Goal: Information Seeking & Learning: Learn about a topic

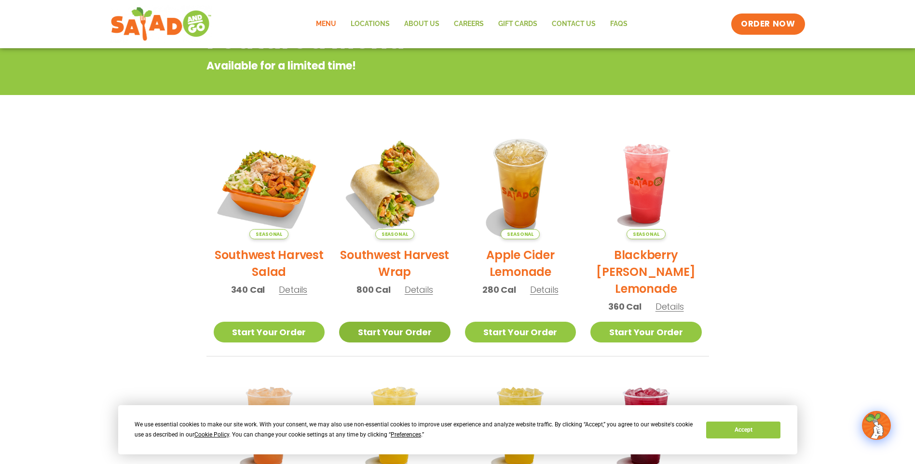
scroll to position [193, 0]
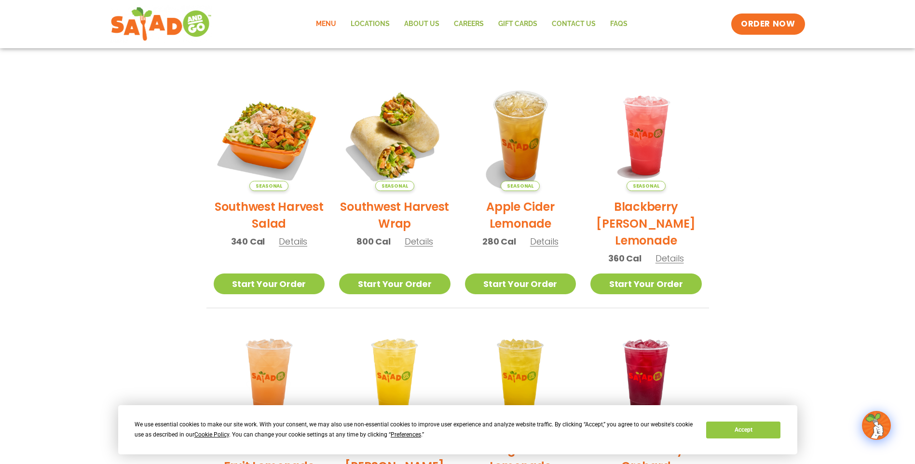
click at [416, 242] on span "Details" at bounding box center [419, 241] width 28 height 12
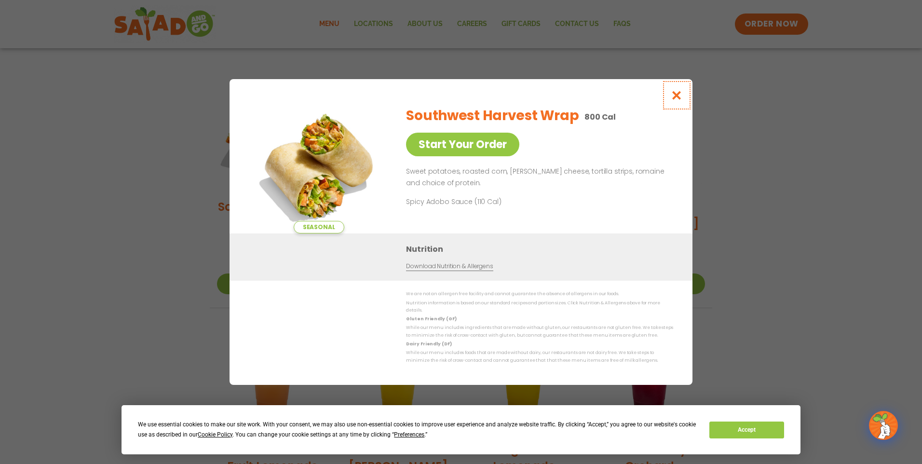
click at [678, 100] on icon "Close modal" at bounding box center [677, 95] width 12 height 10
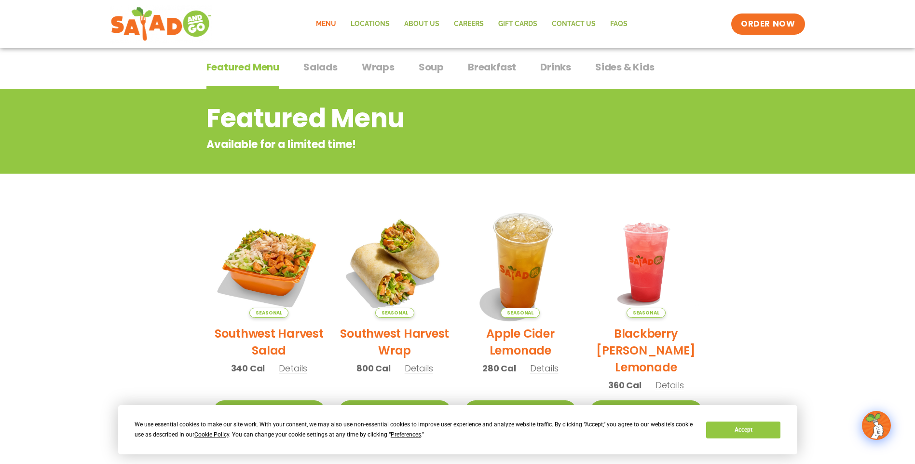
scroll to position [0, 0]
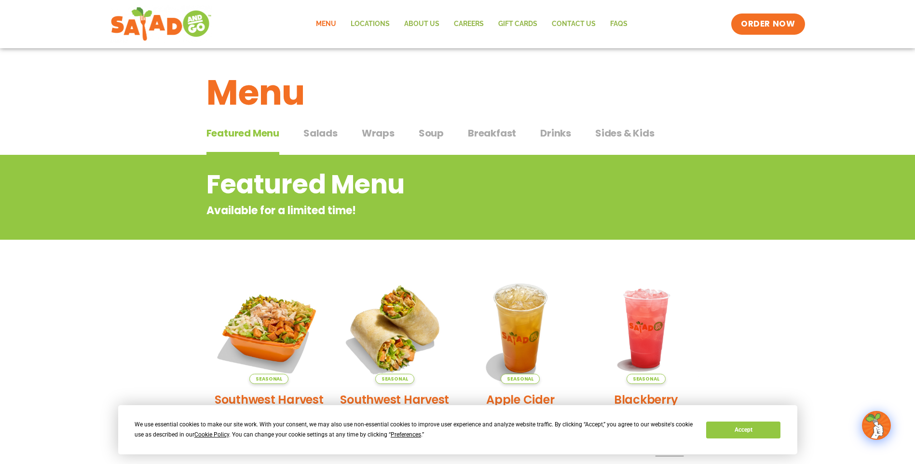
click at [328, 134] on span "Salads" at bounding box center [320, 133] width 34 height 14
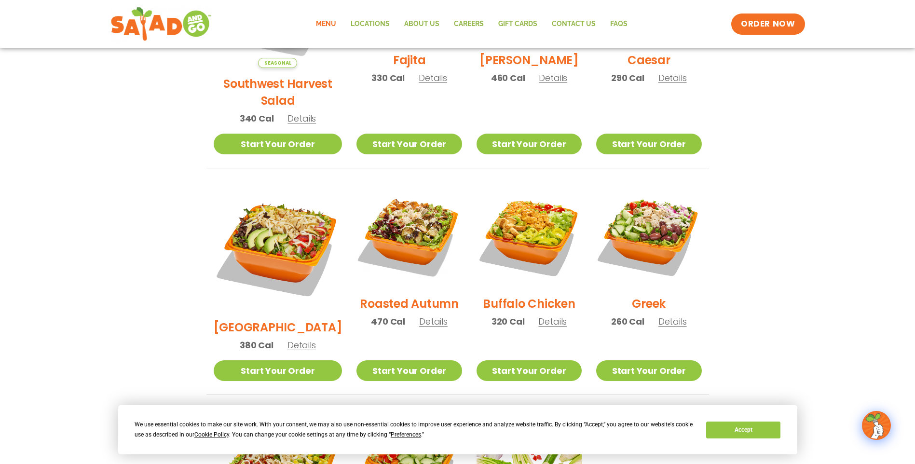
scroll to position [386, 0]
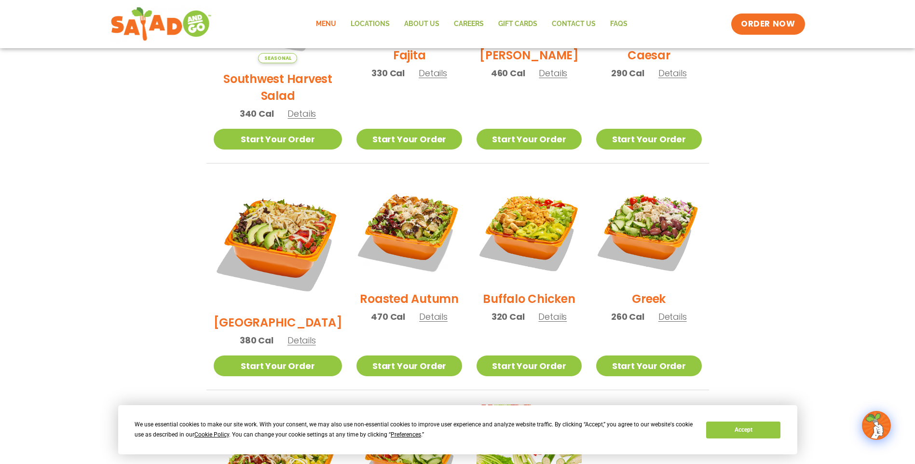
click at [415, 315] on div "Roasted Autumn 470 Cal Details" at bounding box center [408, 255] width 105 height 154
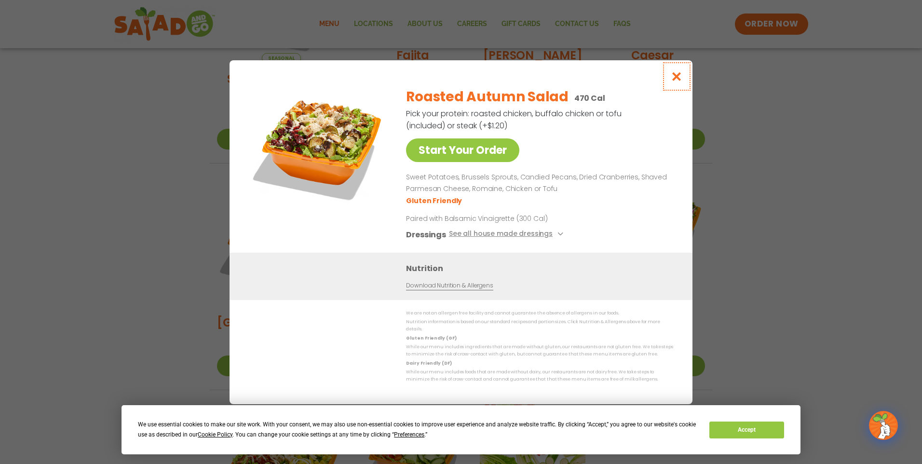
click at [679, 81] on icon "Close modal" at bounding box center [677, 76] width 12 height 10
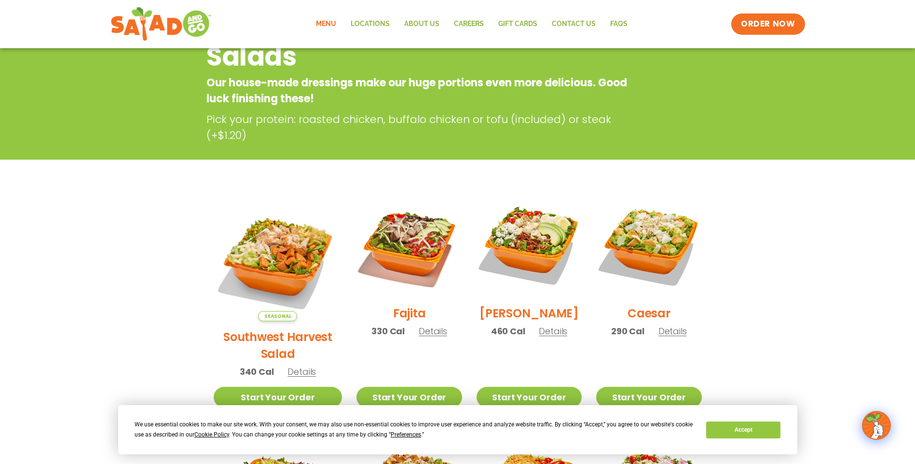
scroll to position [145, 0]
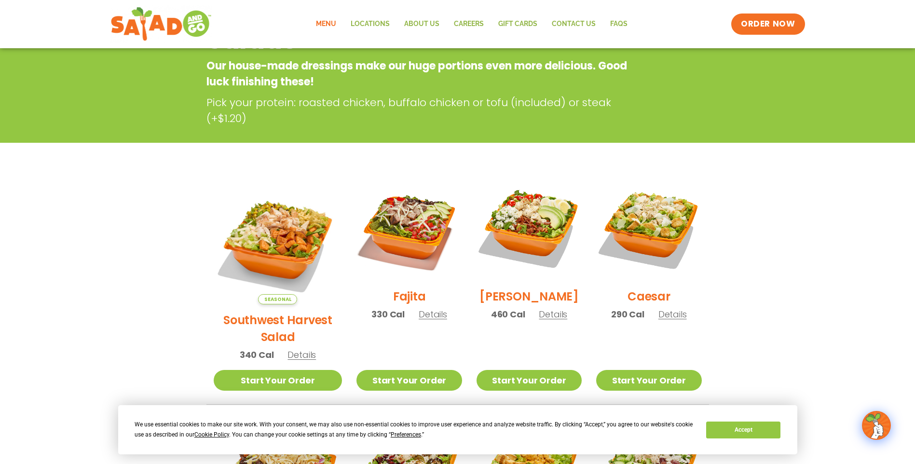
click at [545, 320] on span "Details" at bounding box center [553, 314] width 28 height 12
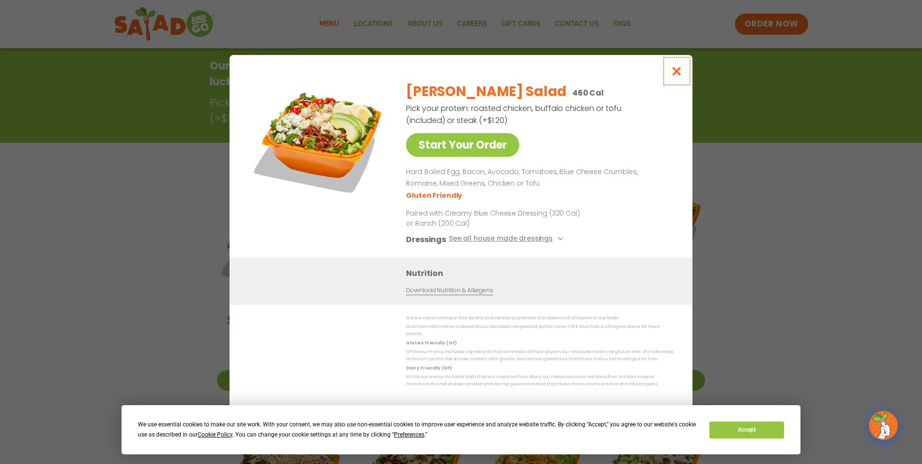
click at [680, 76] on icon "Close modal" at bounding box center [677, 71] width 12 height 10
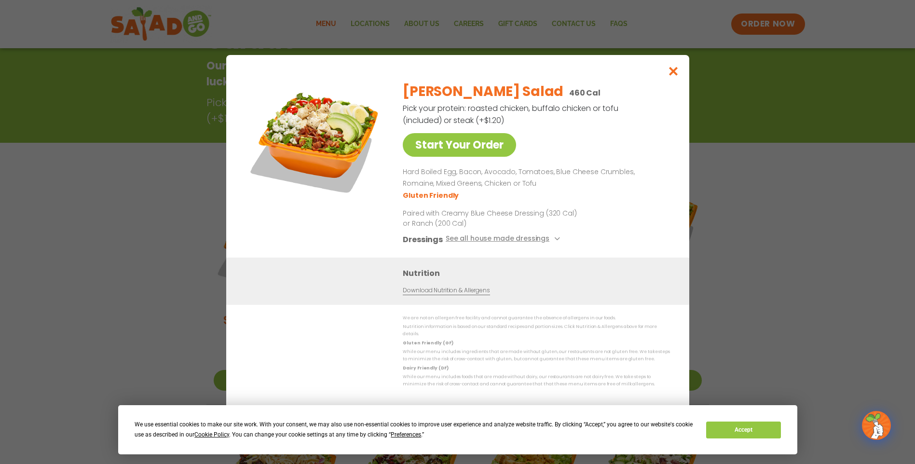
scroll to position [155, 0]
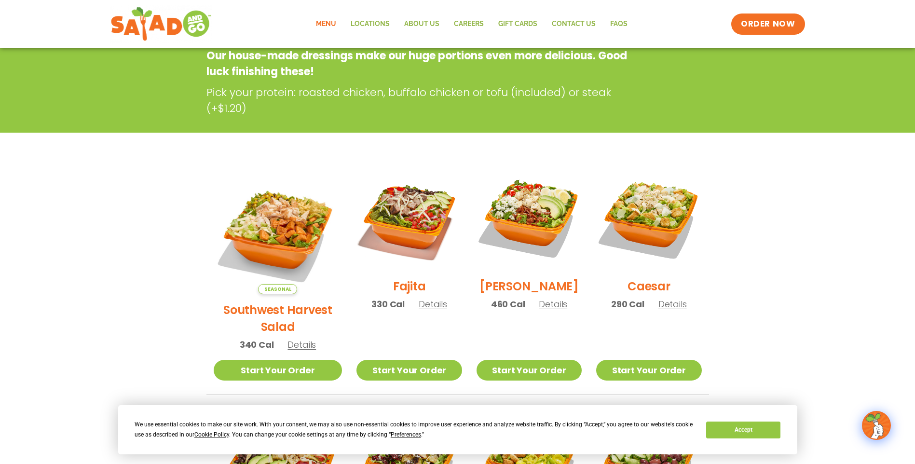
click at [419, 308] on span "Details" at bounding box center [433, 304] width 28 height 12
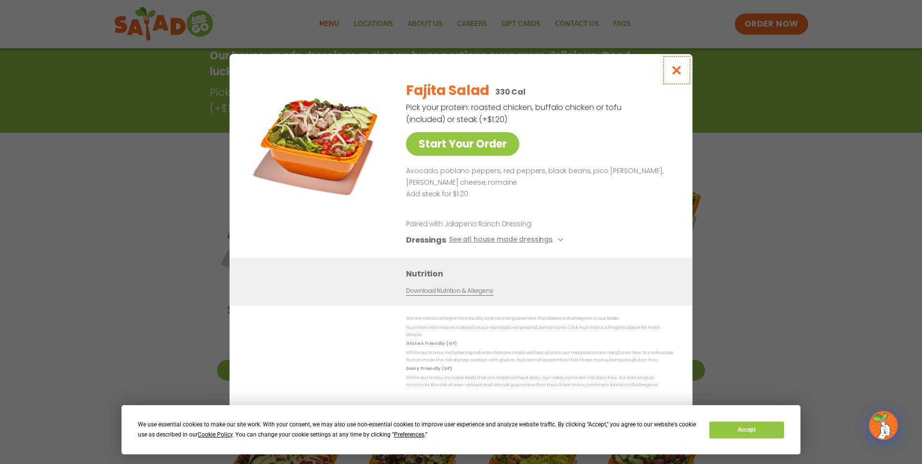
click at [677, 75] on icon "Close modal" at bounding box center [677, 70] width 12 height 10
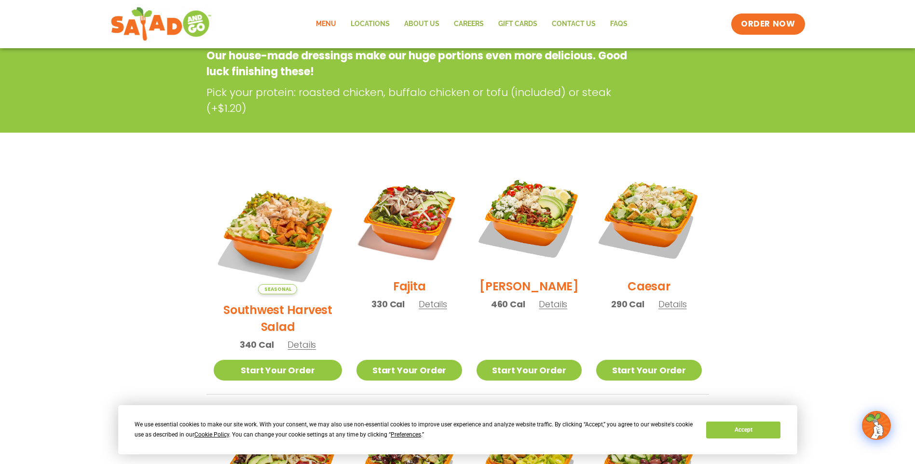
click at [665, 310] on span "Details" at bounding box center [672, 304] width 28 height 12
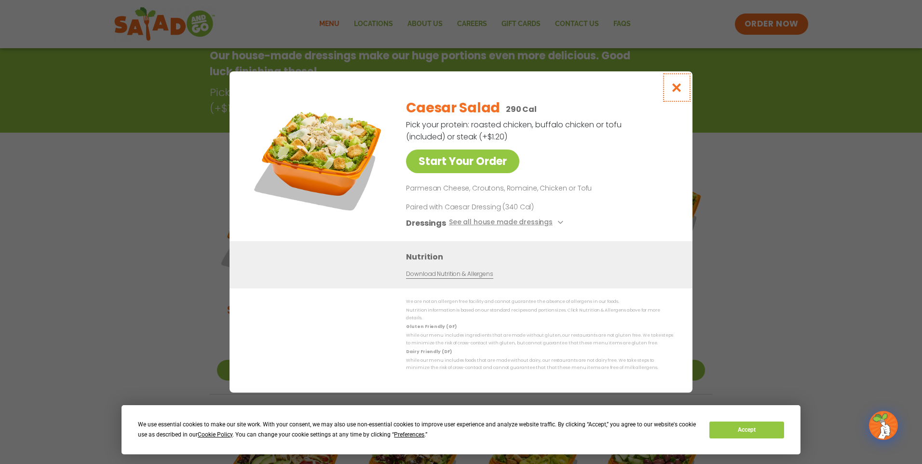
click at [676, 86] on icon "Close modal" at bounding box center [677, 87] width 12 height 10
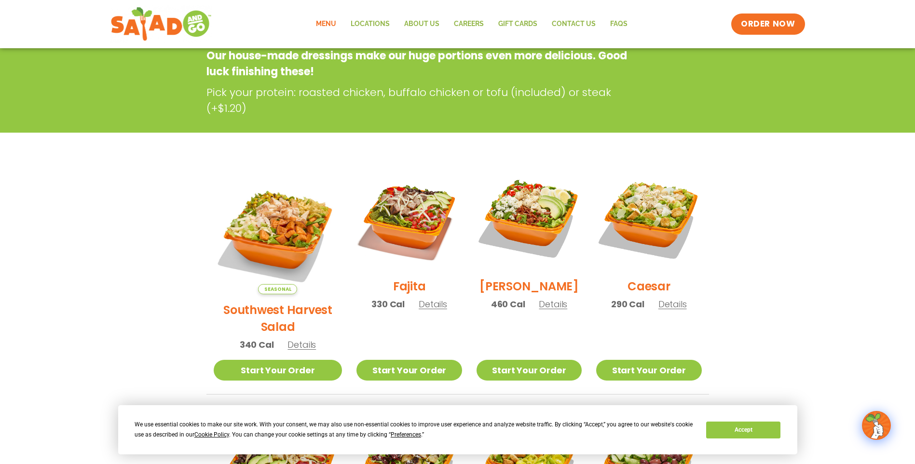
click at [303, 339] on span "Details" at bounding box center [301, 345] width 28 height 12
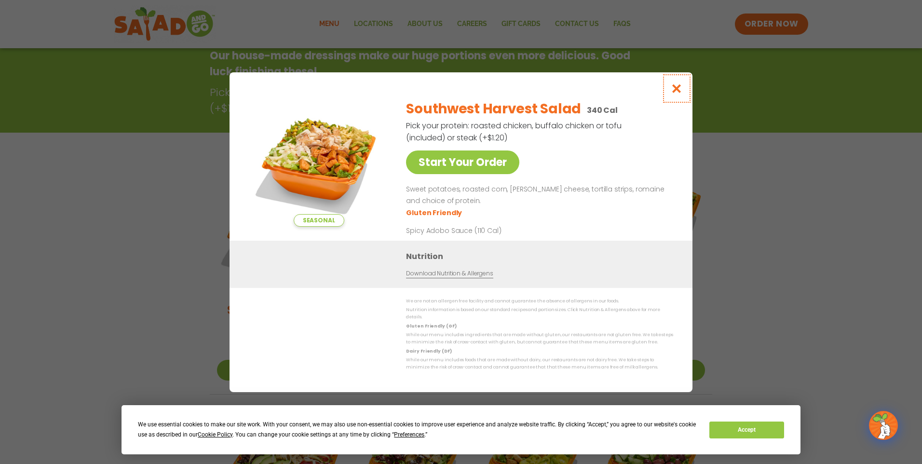
click at [680, 88] on icon "Close modal" at bounding box center [677, 88] width 12 height 10
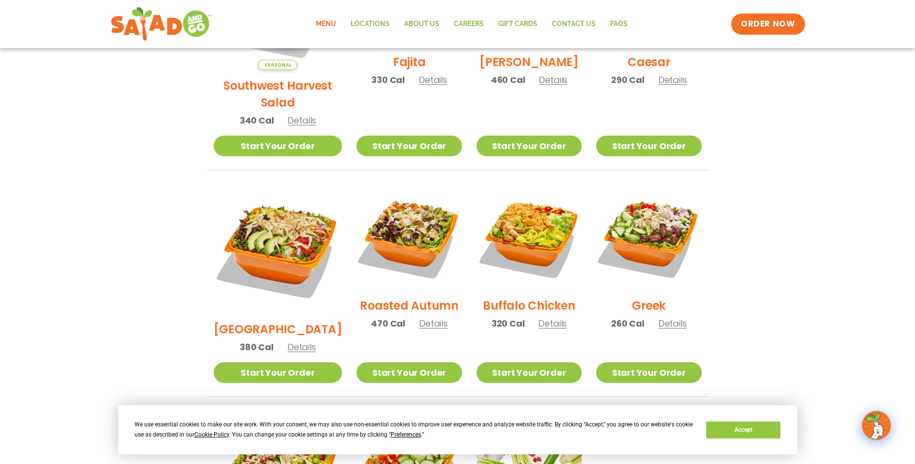
scroll to position [396, 0]
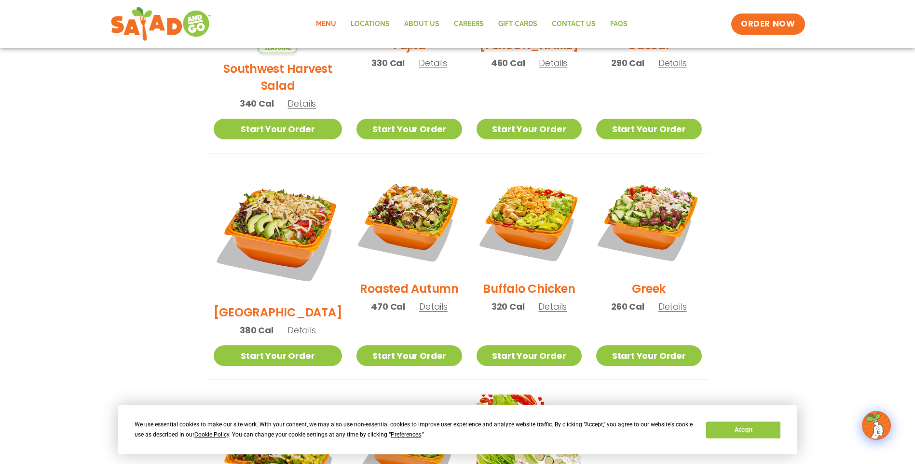
click at [291, 324] on span "Details" at bounding box center [301, 330] width 28 height 12
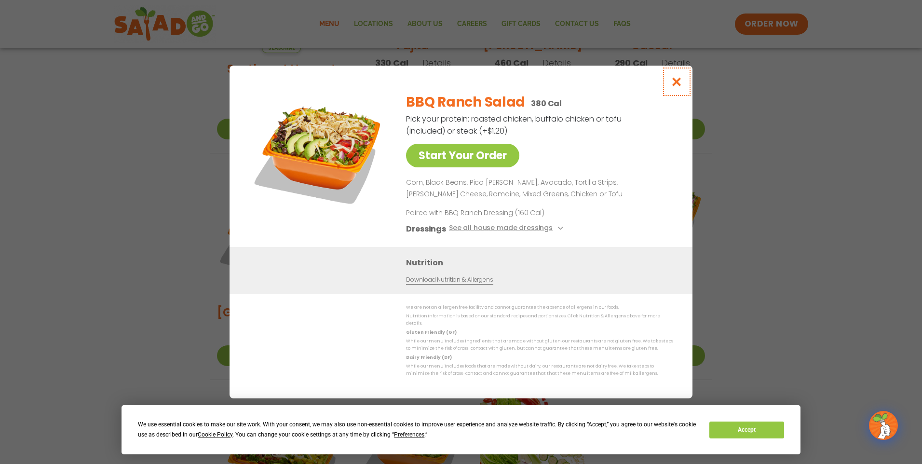
click at [677, 87] on icon "Close modal" at bounding box center [677, 82] width 12 height 10
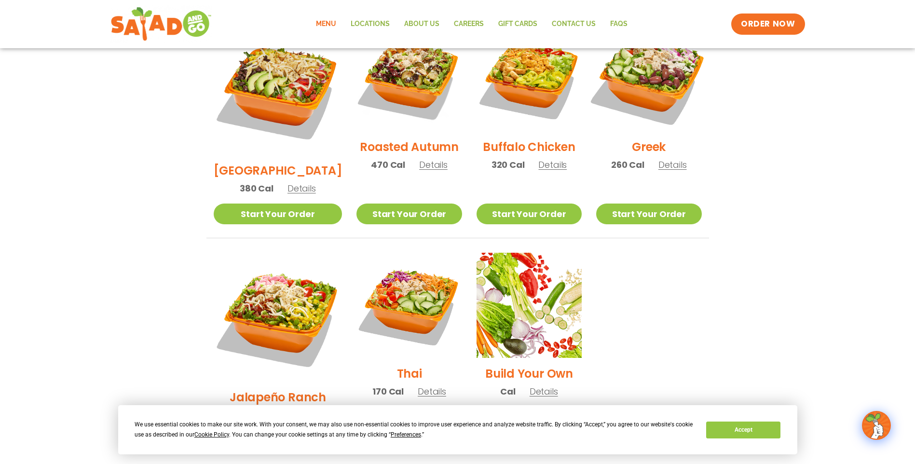
scroll to position [541, 0]
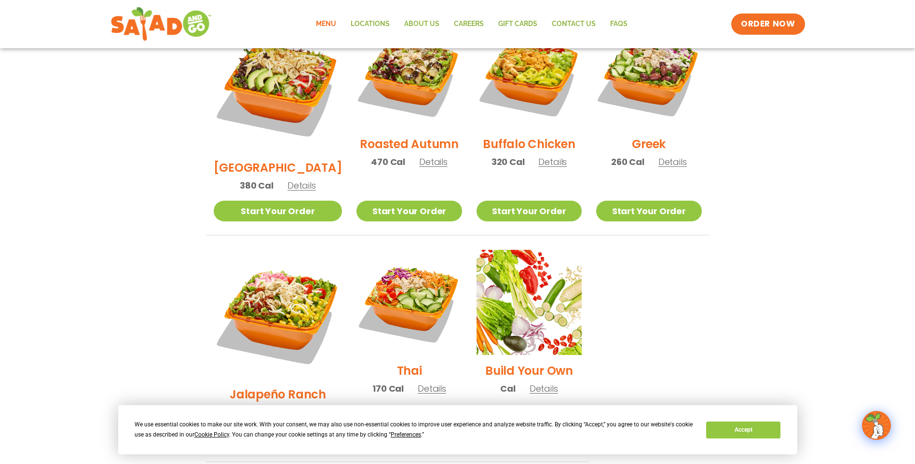
click at [418, 382] on span "Details" at bounding box center [432, 388] width 28 height 12
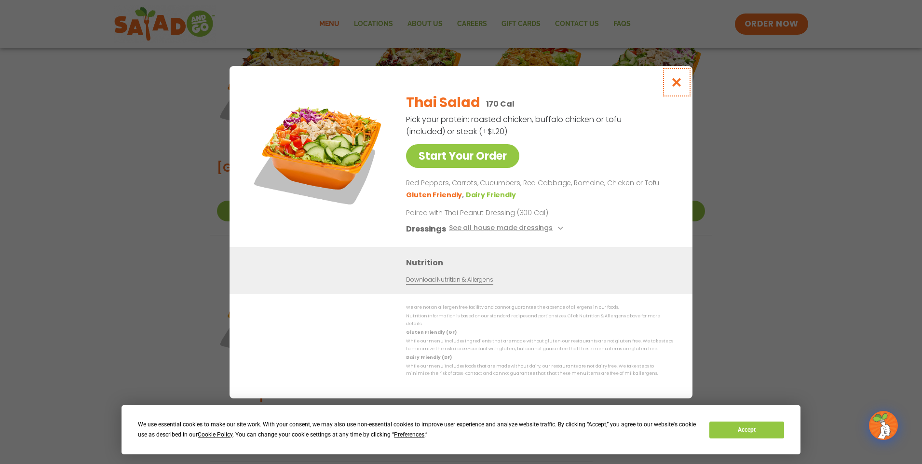
click at [675, 87] on icon "Close modal" at bounding box center [677, 82] width 12 height 10
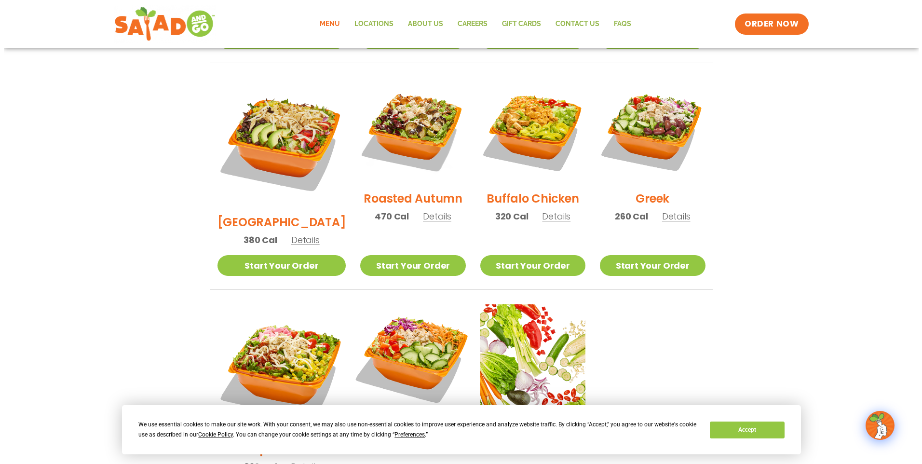
scroll to position [534, 0]
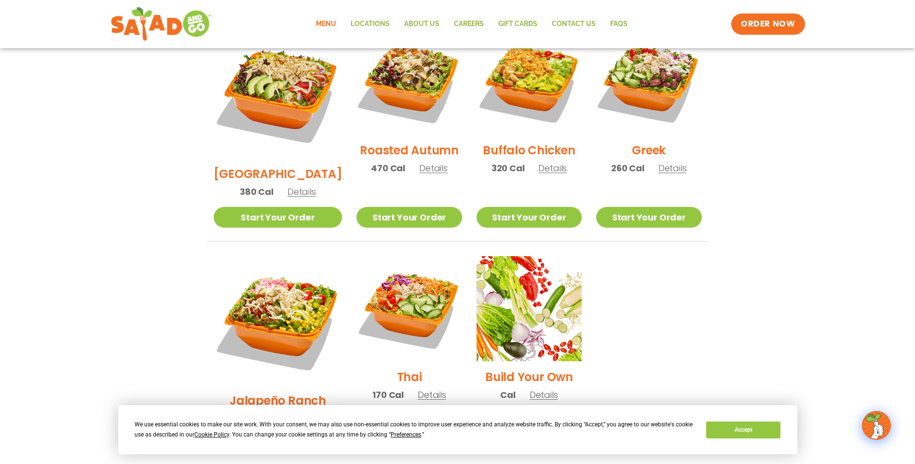
click at [537, 389] on span "Details" at bounding box center [544, 395] width 28 height 12
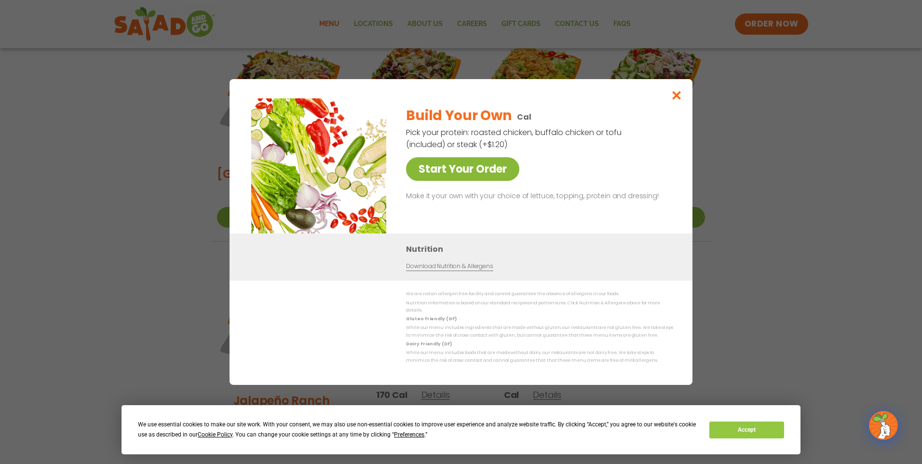
click at [494, 173] on link "Start Your Order" at bounding box center [462, 169] width 113 height 24
